Goal: Contribute content

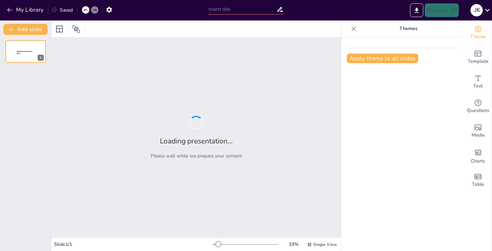
type input "Introducción a la Fisiología"
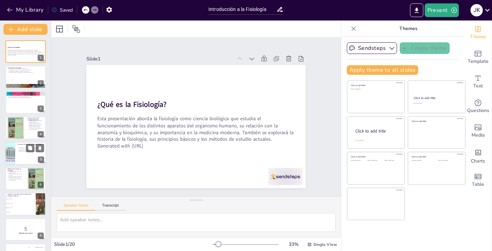
scroll to position [13, 0]
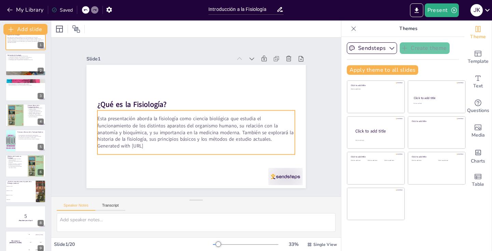
click at [142, 131] on p "Esta presentación aborda la fisiología como ciencia biológica que estudia el fu…" at bounding box center [192, 128] width 196 height 87
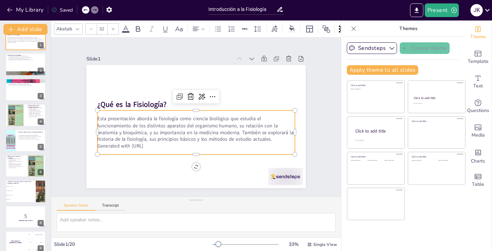
click at [142, 131] on p "Esta presentación aborda la fisiología como ciencia biológica que estudia el fu…" at bounding box center [187, 125] width 152 height 165
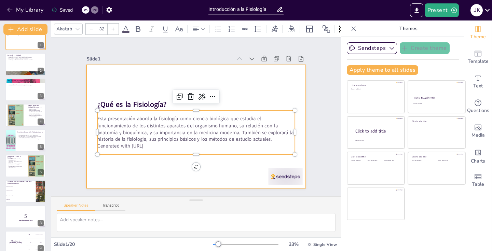
checkbox input "true"
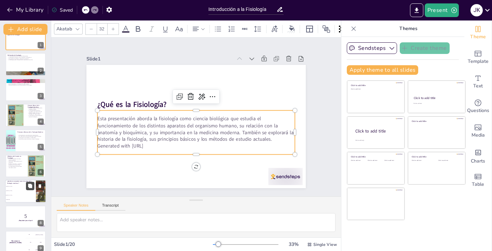
click at [31, 188] on icon at bounding box center [30, 186] width 5 height 5
type textarea "La respuesta correcta es [PERSON_NAME], como se mencionó en la diapositiva "His…"
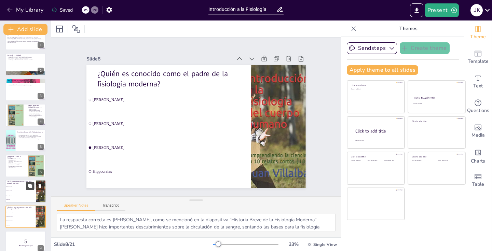
checkbox input "true"
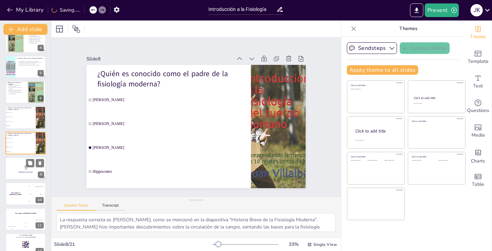
checkbox input "true"
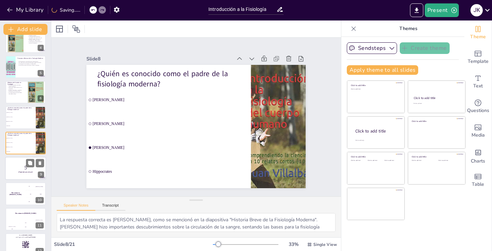
checkbox input "true"
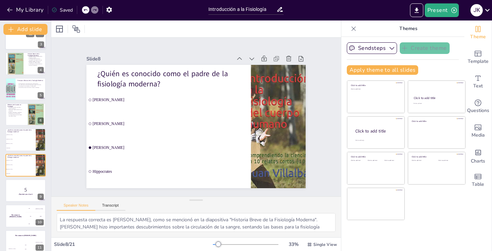
checkbox input "true"
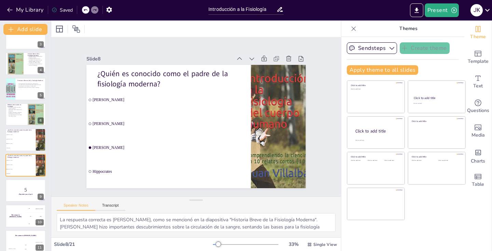
checkbox input "true"
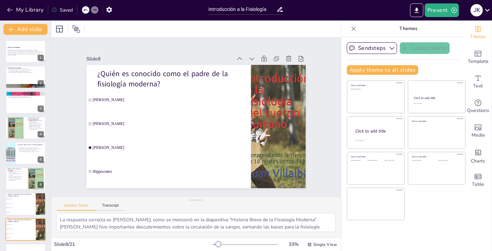
click at [84, 10] on icon at bounding box center [85, 10] width 3 height 2
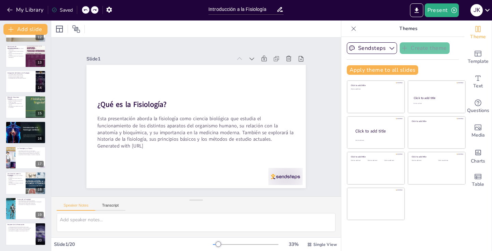
scroll to position [300, 0]
checkbox input "true"
click at [20, 225] on p "Resumen de la Presentación" at bounding box center [20, 224] width 27 height 2
type textarea "La fisiología es esencial para entender cómo funciona el cuerpo humano. Este co…"
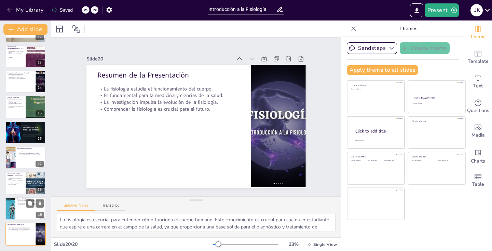
checkbox input "true"
click at [23, 206] on div at bounding box center [25, 208] width 41 height 23
type textarea "El futuro de la fisiología es prometedor, con muchas oportunidades para nuevos …"
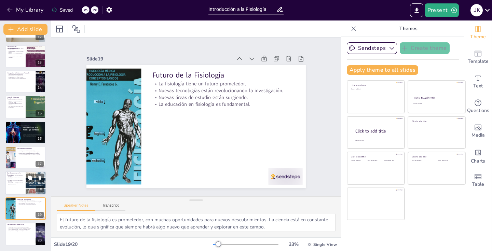
checkbox input "true"
click at [16, 177] on p "La fisiología es clave para entender el cuerpo." at bounding box center [15, 176] width 16 height 2
type textarea "La fisiología es fundamental para comprender cómo funciona el cuerpo humano. Es…"
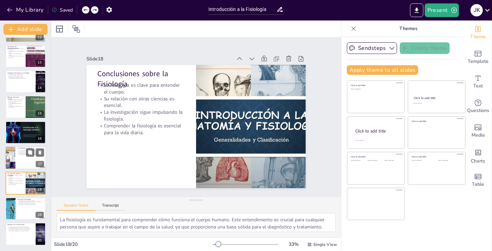
checkbox input "true"
drag, startPoint x: 10, startPoint y: 161, endPoint x: 10, endPoint y: 156, distance: 4.4
click at [10, 161] on div at bounding box center [10, 157] width 41 height 23
type textarea "Lo ipsumdolo si am consectetu adip elitseddoeiusmo tempor i utl etdolor magnaal…"
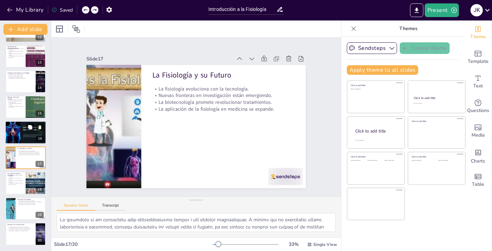
checkbox input "true"
click at [9, 129] on div at bounding box center [25, 132] width 41 height 23
type textarea "Los modelos animales son herramientas clave en la investigación fisiológica. Pe…"
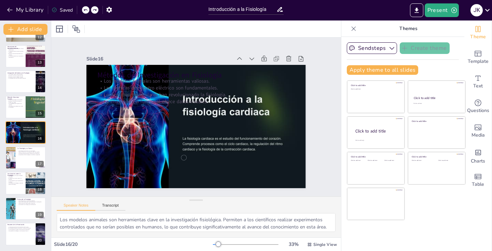
scroll to position [290, 0]
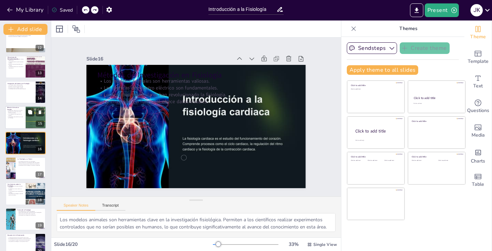
checkbox input "true"
click at [9, 111] on p "Ejemplos de relación estructura-función son claros." at bounding box center [15, 112] width 16 height 2
type textarea "La determinación de la función por parte de la estructura es un concepto clave …"
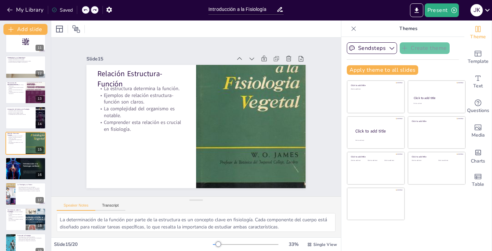
scroll to position [207, 0]
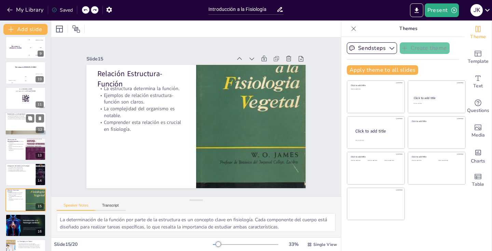
checkbox input "true"
click at [8, 122] on div at bounding box center [25, 123] width 41 height 23
type textarea "La regulación de funciones vitales a través de la homeostasis es crucial para m…"
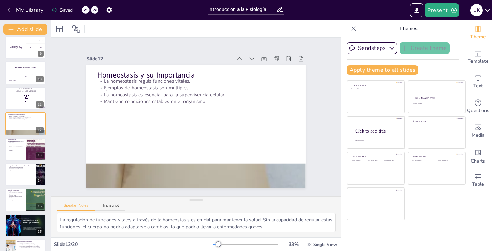
scroll to position [188, 0]
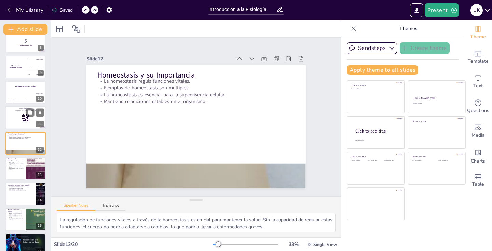
checkbox input "true"
click at [17, 122] on div at bounding box center [25, 117] width 41 height 23
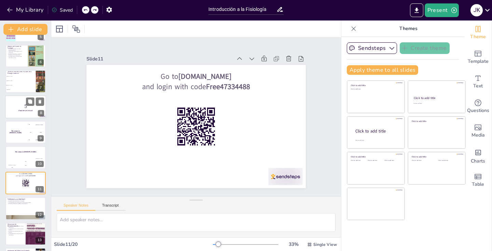
scroll to position [89, 0]
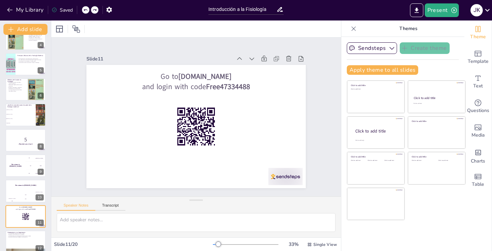
checkbox input "true"
click at [10, 76] on div "¿Qué es la Fisiología? Esta presentación aborda la fisiología como ciencia biol…" at bounding box center [25, 204] width 51 height 506
click at [12, 81] on p "Métodos de Estudio en Fisiología" at bounding box center [15, 81] width 16 height 4
type textarea "Los modelos animales y los cultivos celulares son herramientas fundamentales en…"
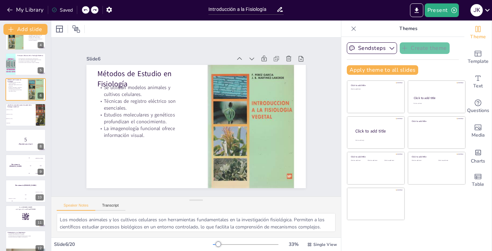
scroll to position [36, 0]
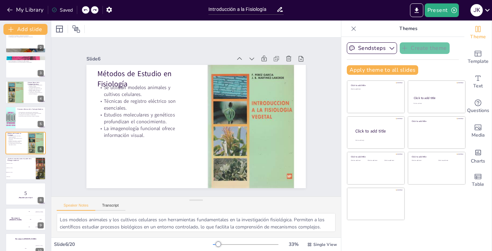
checkbox input "true"
